Goal: Task Accomplishment & Management: Complete application form

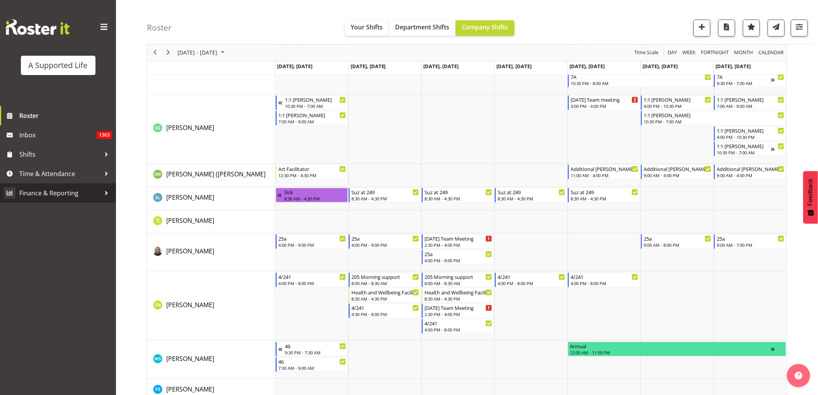
scroll to position [4340, 0]
click at [56, 177] on span "Time & Attendance" at bounding box center [59, 174] width 81 height 12
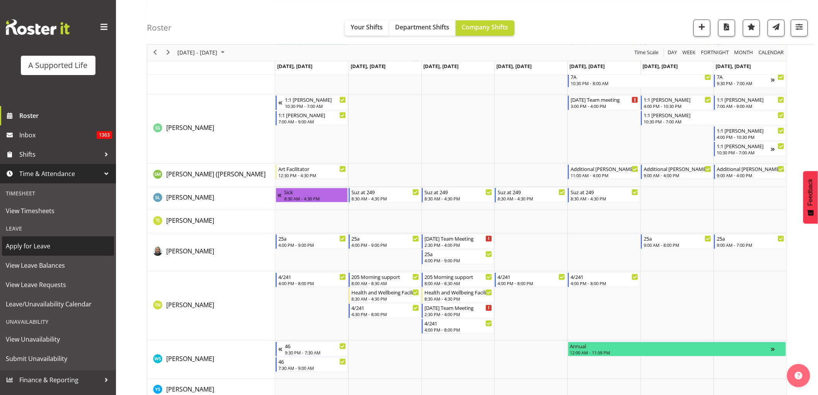
click at [48, 247] on span "Apply for Leave" at bounding box center [58, 246] width 104 height 12
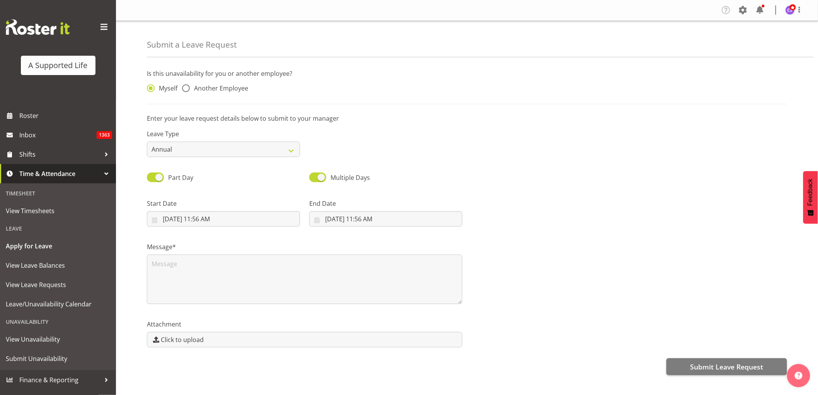
click at [183, 87] on span at bounding box center [186, 88] width 8 height 8
click at [183, 87] on input "Another Employee" at bounding box center [184, 88] width 5 height 5
radio input "true"
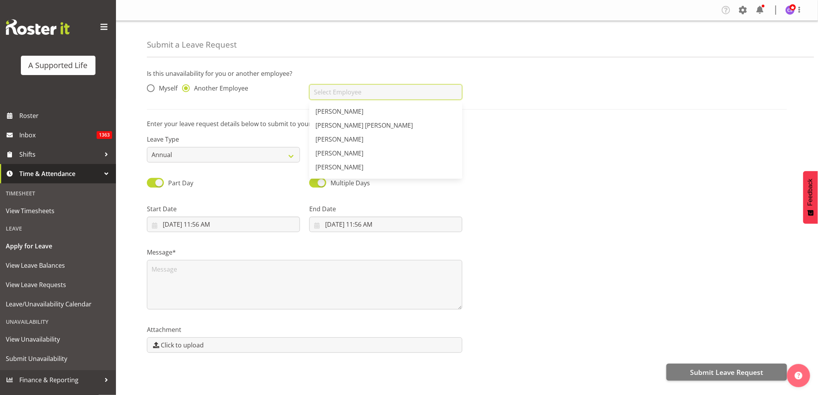
click at [329, 98] on input "text" at bounding box center [385, 91] width 153 height 15
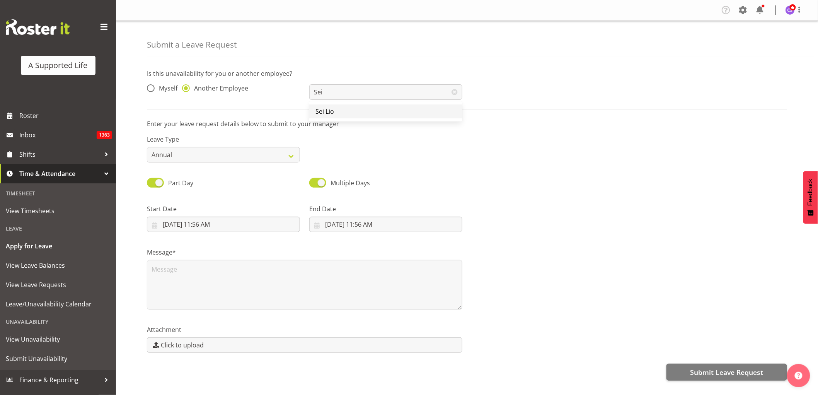
click at [333, 115] on span "Sei Lio" at bounding box center [325, 111] width 19 height 9
type input "Sei Lio"
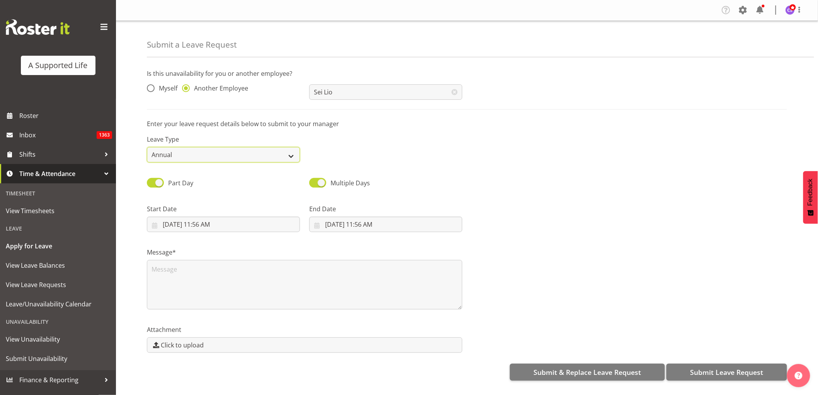
click at [287, 152] on select "Annual Sick Bereavement Domestic Violence Parental Jury Service Day In [GEOGRAP…" at bounding box center [223, 154] width 153 height 15
click at [147, 147] on select "Annual Sick Bereavement Domestic Violence Parental Jury Service Day In [GEOGRAP…" at bounding box center [223, 154] width 153 height 15
click at [184, 271] on textarea at bounding box center [305, 285] width 316 height 50
type textarea "Long service leave please"
click at [252, 153] on select "Annual Sick Bereavement Domestic Violence Parental Jury Service Day In [GEOGRAP…" at bounding box center [223, 154] width 153 height 15
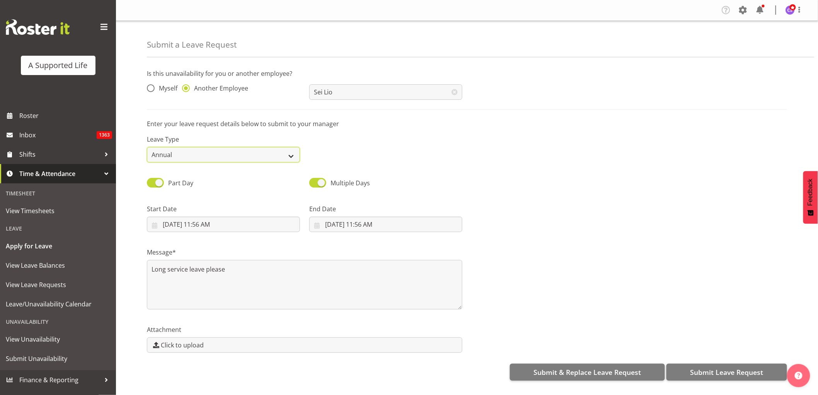
select select "Other"
click at [147, 147] on select "Annual Sick Bereavement Domestic Violence Parental Jury Service Day In [GEOGRAP…" at bounding box center [223, 154] width 153 height 15
click at [216, 220] on input "[DATE] 11:56 AM" at bounding box center [223, 224] width 153 height 15
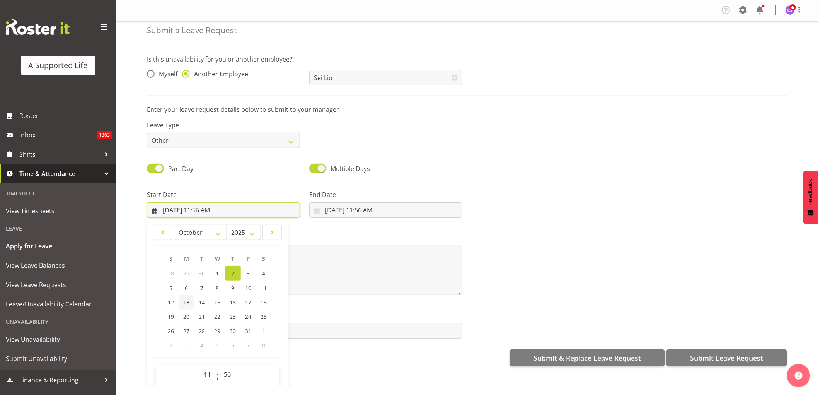
scroll to position [22, 0]
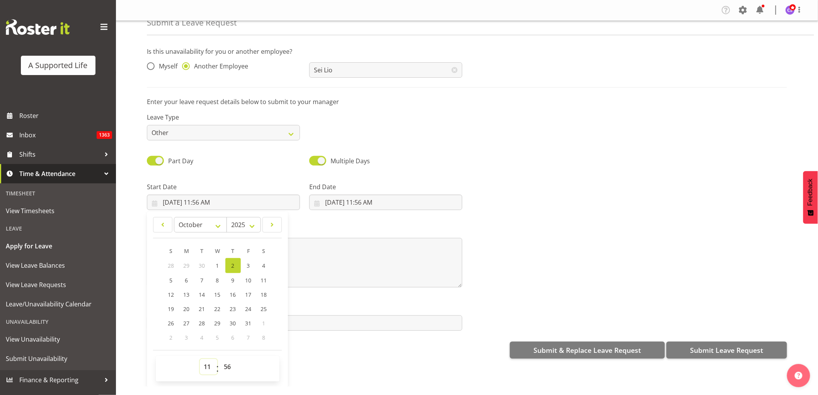
click at [204, 366] on select "00 01 02 03 04 05 06 07 08 09 10 11 12 13 14 15 16 17 18 19 20 21 22 23" at bounding box center [208, 366] width 17 height 15
select select "15"
click at [200, 359] on select "00 01 02 03 04 05 06 07 08 09 10 11 12 13 14 15 16 17 18 19 20 21 22 23" at bounding box center [208, 366] width 17 height 15
type input "[DATE] 3:56 PM"
drag, startPoint x: 227, startPoint y: 364, endPoint x: 232, endPoint y: 360, distance: 6.0
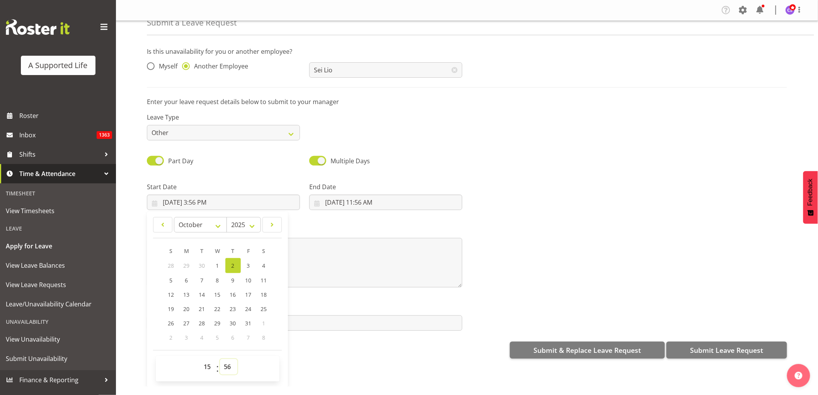
click at [227, 364] on select "00 01 02 03 04 05 06 07 08 09 10 11 12 13 14 15 16 17 18 19 20 21 22 23 24 25 2…" at bounding box center [228, 366] width 17 height 15
select select "0"
click at [220, 359] on select "00 01 02 03 04 05 06 07 08 09 10 11 12 13 14 15 16 17 18 19 20 21 22 23 24 25 2…" at bounding box center [228, 366] width 17 height 15
type input "[DATE] 3:00 PM"
click at [220, 224] on select "January February March April May June July August September October November De…" at bounding box center [200, 224] width 53 height 15
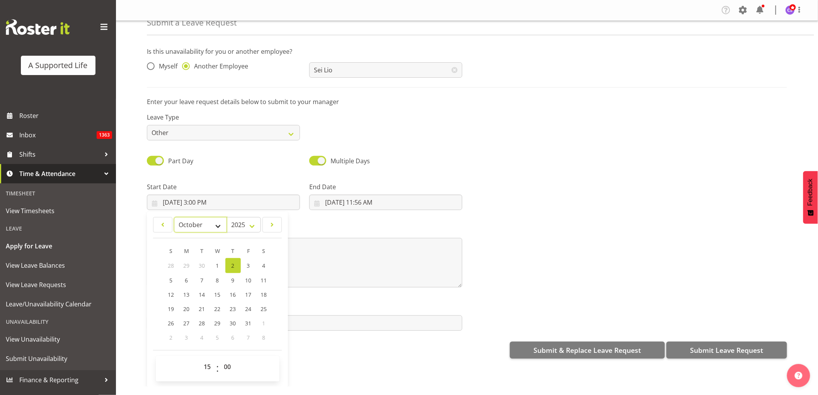
select select "10"
click at [174, 218] on select "January February March April May June July August September October November De…" at bounding box center [200, 224] width 53 height 15
click at [248, 294] on span "14" at bounding box center [249, 294] width 6 height 7
type input "[DATE] 3:00 PM"
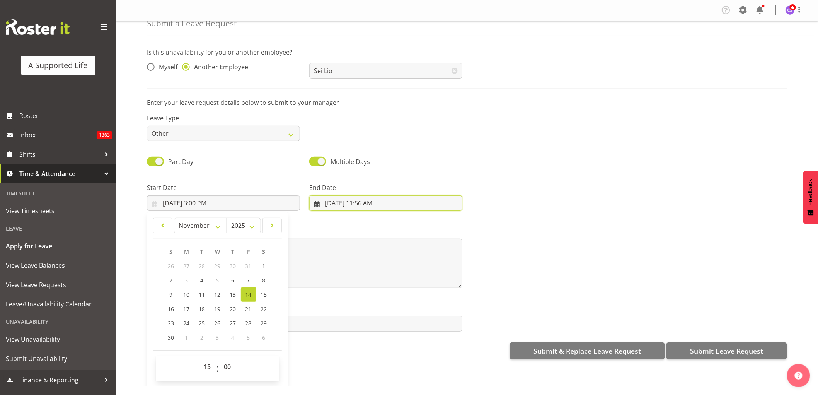
click at [338, 202] on input "[DATE] 11:56 AM" at bounding box center [385, 202] width 153 height 15
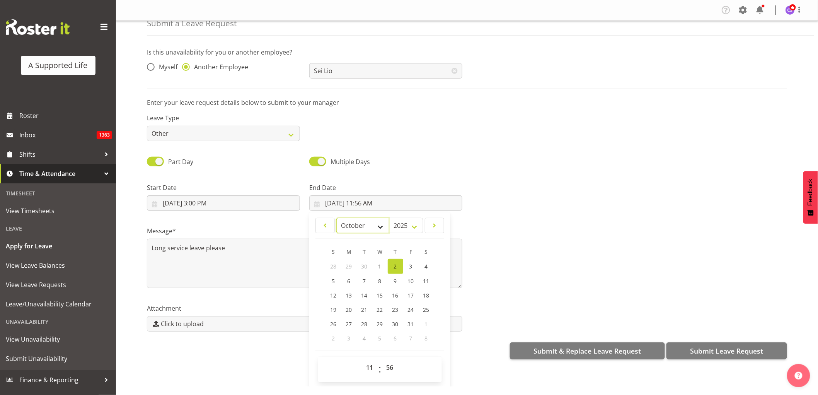
click at [378, 222] on select "January February March April May June July August September October November De…" at bounding box center [362, 225] width 53 height 15
select select "10"
click at [336, 218] on select "January February March April May June July August September October November De…" at bounding box center [362, 225] width 53 height 15
click at [333, 322] on span "23" at bounding box center [334, 322] width 6 height 7
type input "[DATE] 11:56 AM"
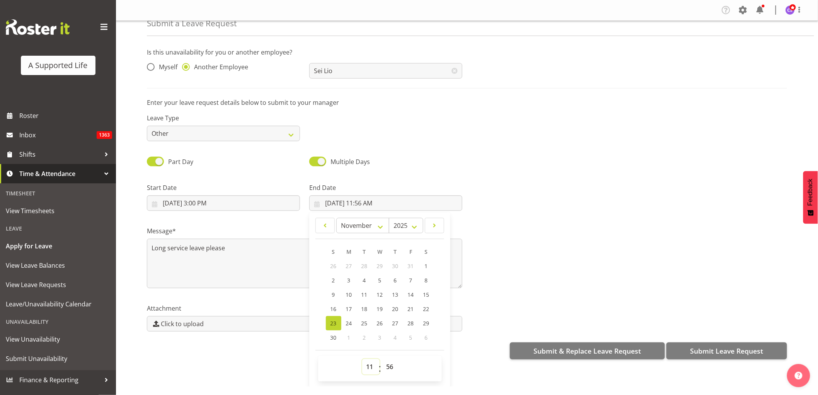
click at [365, 365] on select "00 01 02 03 04 05 06 07 08 09 10 11 12 13 14 15 16 17 18 19 20 21 22 23" at bounding box center [370, 366] width 17 height 15
select select "16"
click at [362, 359] on select "00 01 02 03 04 05 06 07 08 09 10 11 12 13 14 15 16 17 18 19 20 21 22 23" at bounding box center [370, 366] width 17 height 15
type input "[DATE] 4:56 PM"
click at [391, 366] on select "00 01 02 03 04 05 06 07 08 09 10 11 12 13 14 15 16 17 18 19 20 21 22 23 24 25 2…" at bounding box center [391, 366] width 17 height 15
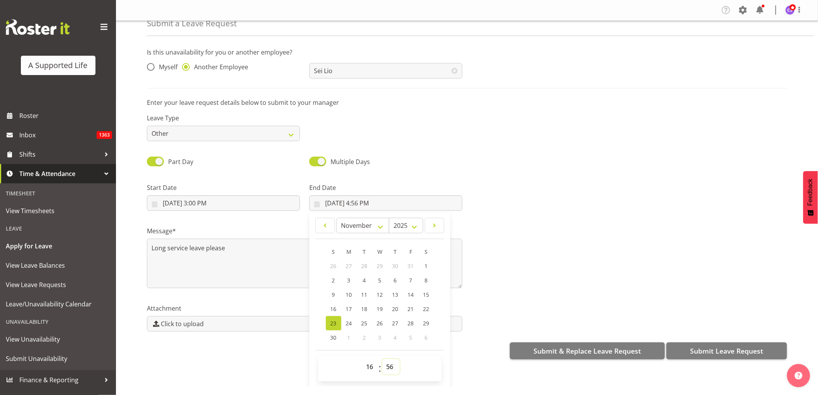
select select "0"
click at [383, 359] on select "00 01 02 03 04 05 06 07 08 09 10 11 12 13 14 15 16 17 18 19 20 21 22 23 24 25 2…" at bounding box center [391, 366] width 17 height 15
type input "[DATE] 4:00 PM"
click at [229, 248] on textarea "Long service leave please" at bounding box center [305, 264] width 316 height 50
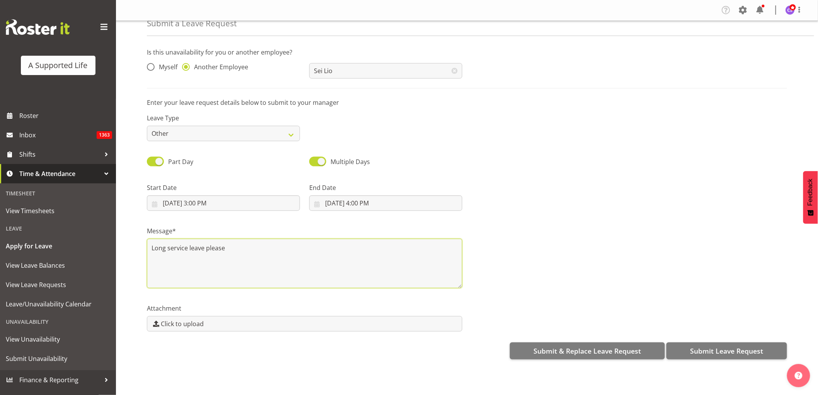
scroll to position [0, 0]
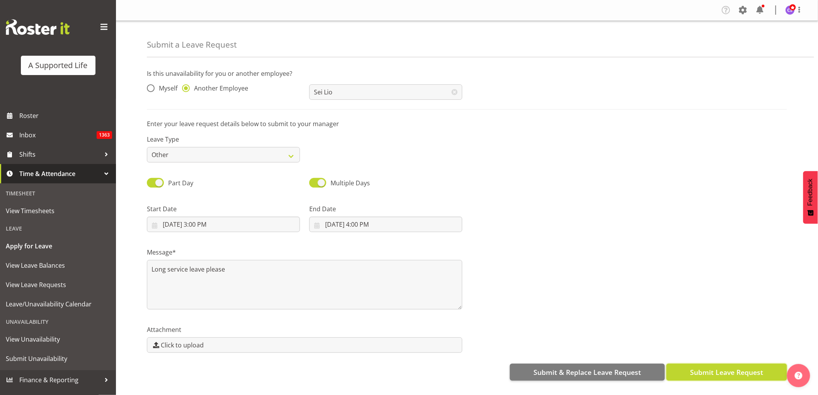
click at [748, 375] on span "Submit Leave Request" at bounding box center [726, 372] width 73 height 10
